Goal: Task Accomplishment & Management: Manage account settings

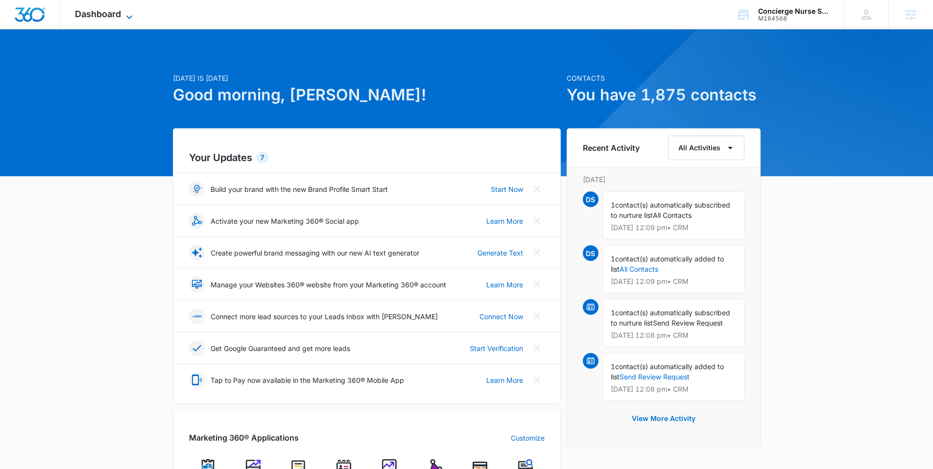
click at [124, 19] on icon at bounding box center [129, 17] width 12 height 12
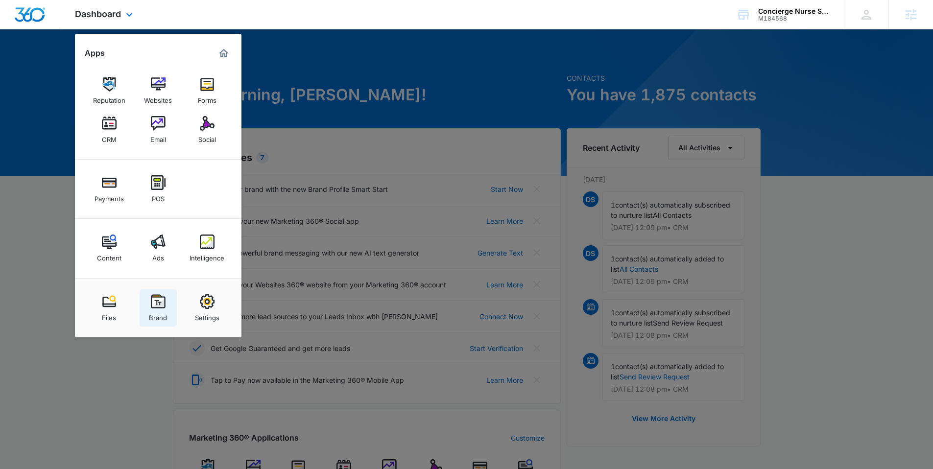
click at [151, 316] on div "Brand" at bounding box center [158, 315] width 18 height 13
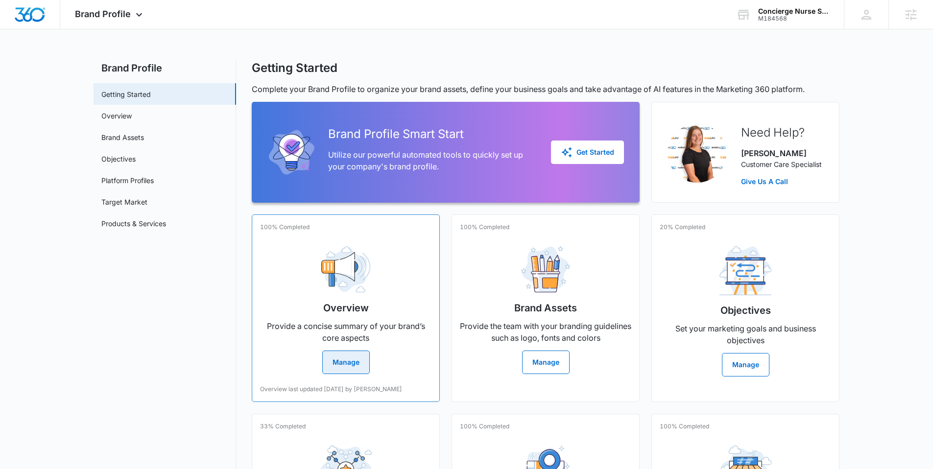
click at [354, 359] on button "Manage" at bounding box center [346, 363] width 48 height 24
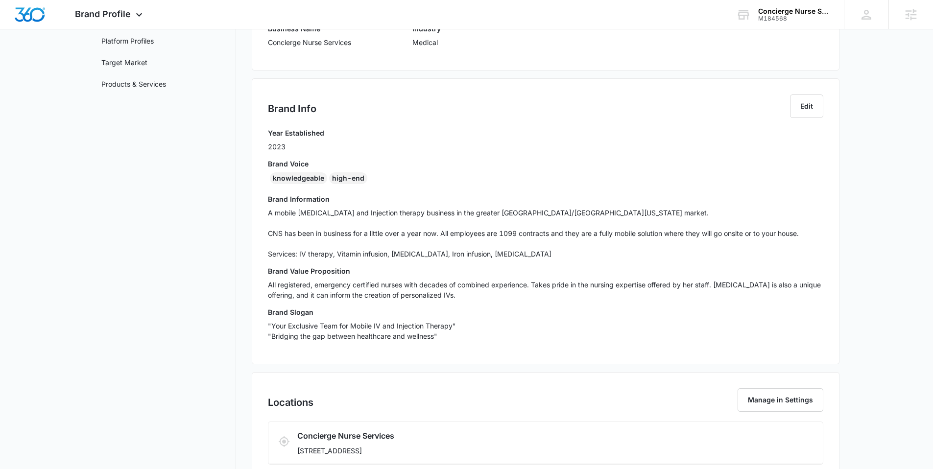
scroll to position [153, 0]
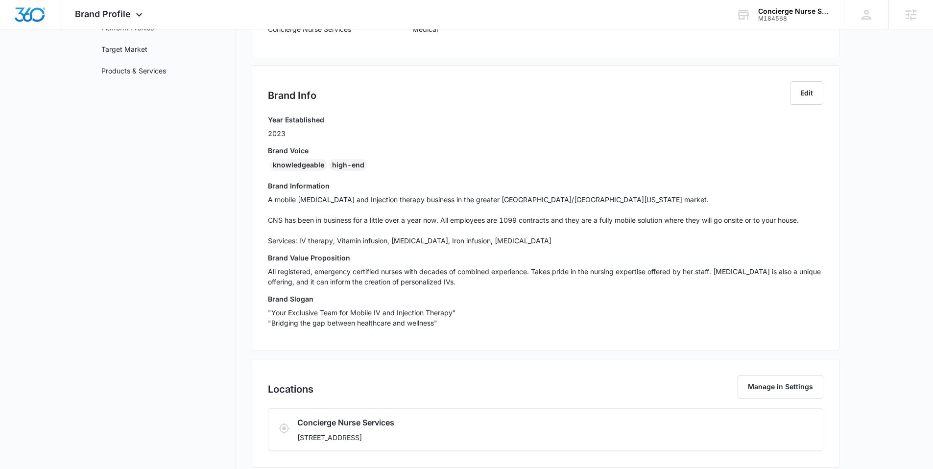
click at [374, 302] on h3 "Brand Slogan" at bounding box center [545, 299] width 555 height 10
click at [547, 195] on p "A mobile [MEDICAL_DATA] and Injection therapy business in the greater [GEOGRAPH…" at bounding box center [545, 219] width 555 height 51
drag, startPoint x: 466, startPoint y: 200, endPoint x: 557, endPoint y: 198, distance: 90.7
click at [557, 198] on p "A mobile [MEDICAL_DATA] and Injection therapy business in the greater [GEOGRAPH…" at bounding box center [545, 219] width 555 height 51
copy p "[GEOGRAPHIC_DATA]/Bellevue [US_STATE]"
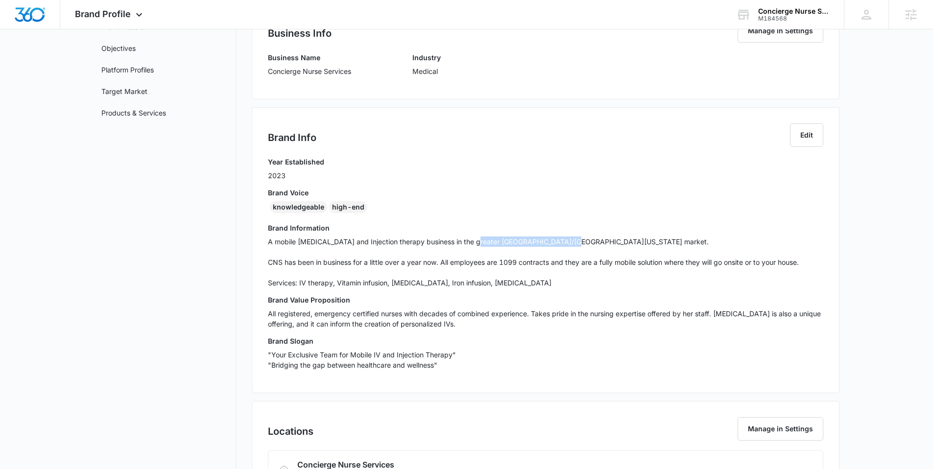
scroll to position [0, 0]
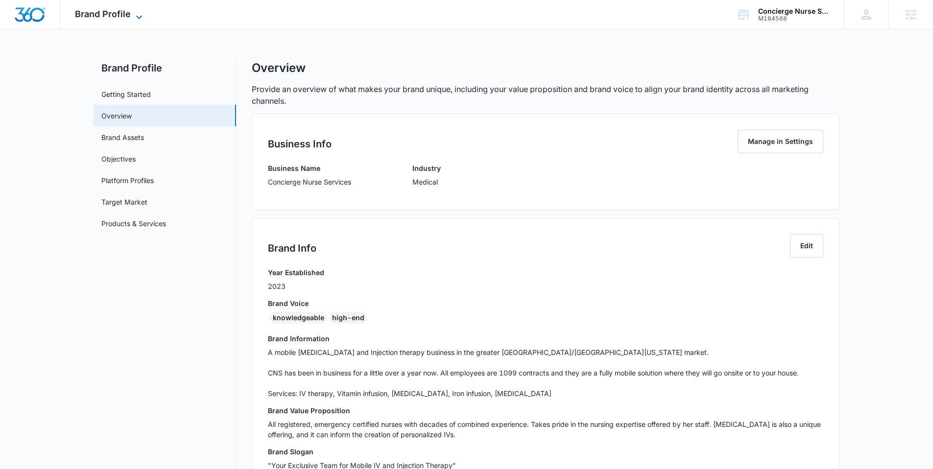
click at [122, 12] on span "Brand Profile" at bounding box center [103, 14] width 56 height 10
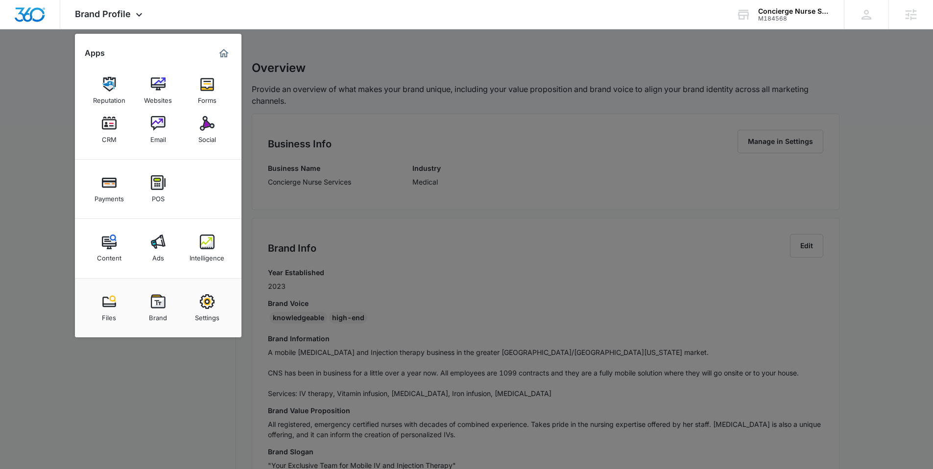
click at [420, 238] on div at bounding box center [466, 234] width 933 height 469
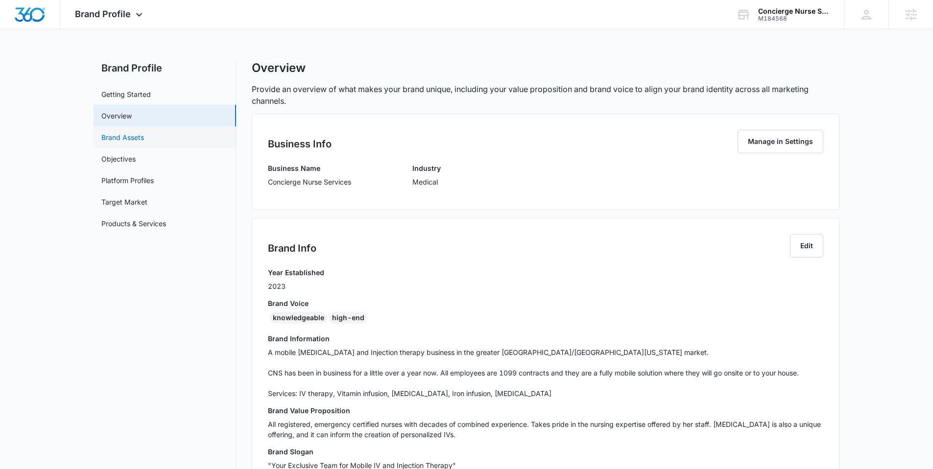
click at [135, 140] on link "Brand Assets" at bounding box center [122, 137] width 43 height 10
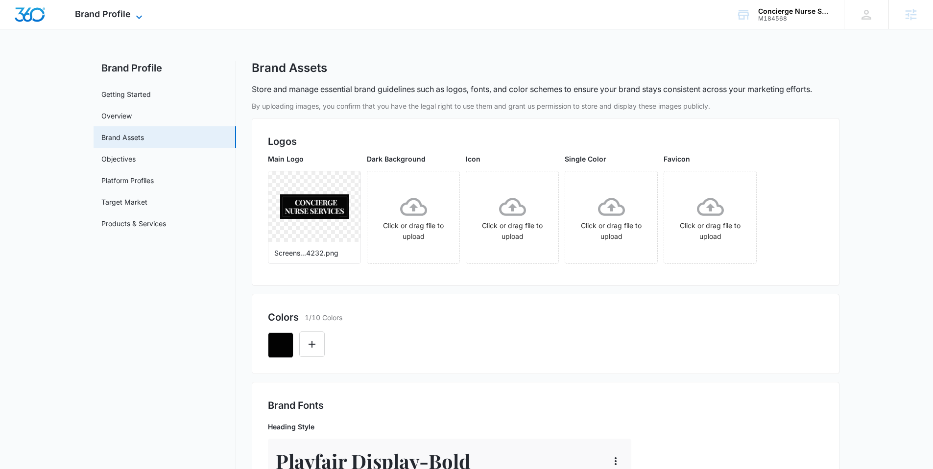
click at [128, 13] on span "Brand Profile" at bounding box center [103, 14] width 56 height 10
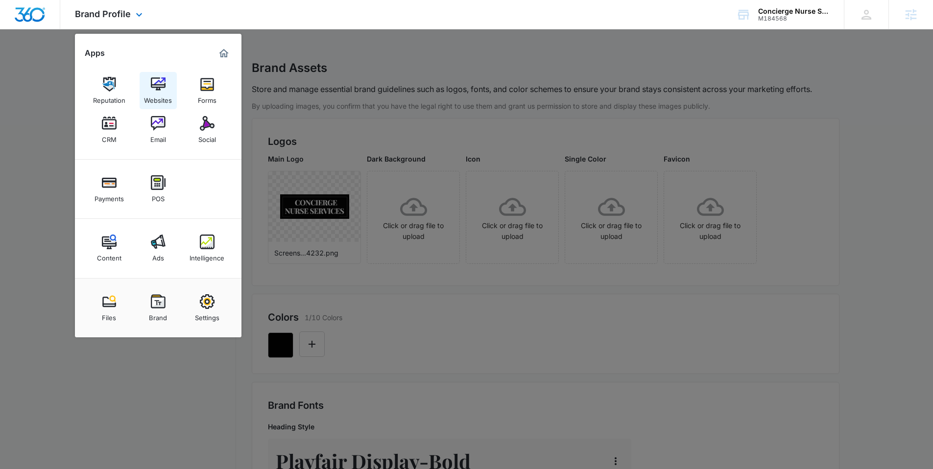
click at [164, 88] on img at bounding box center [158, 84] width 15 height 15
